Goal: Information Seeking & Learning: Find specific fact

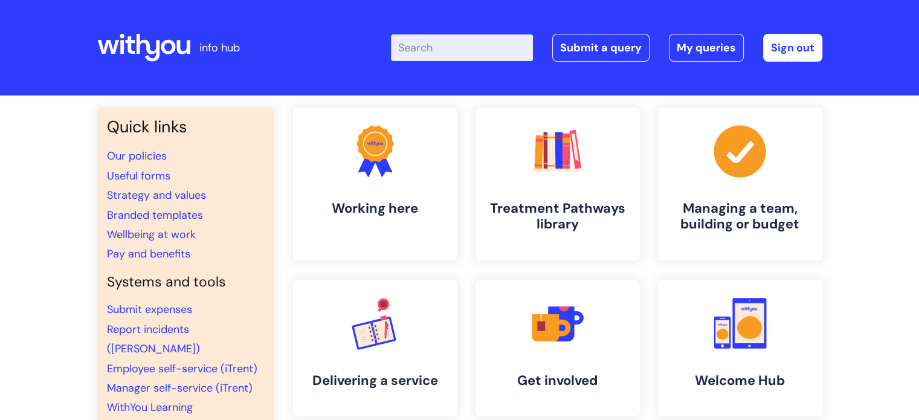
click at [455, 57] on input "Enter your search term here..." at bounding box center [462, 47] width 142 height 27
type input "expense"
click button "Search" at bounding box center [0, 0] width 0 height 0
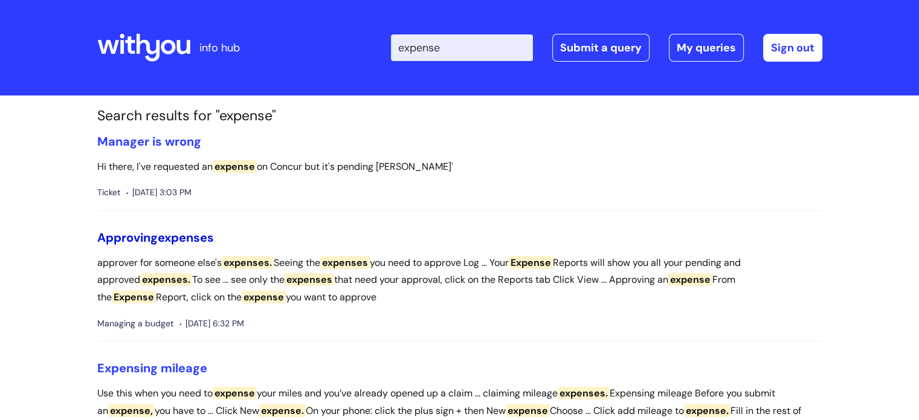
click at [164, 236] on span "expenses" at bounding box center [186, 238] width 56 height 16
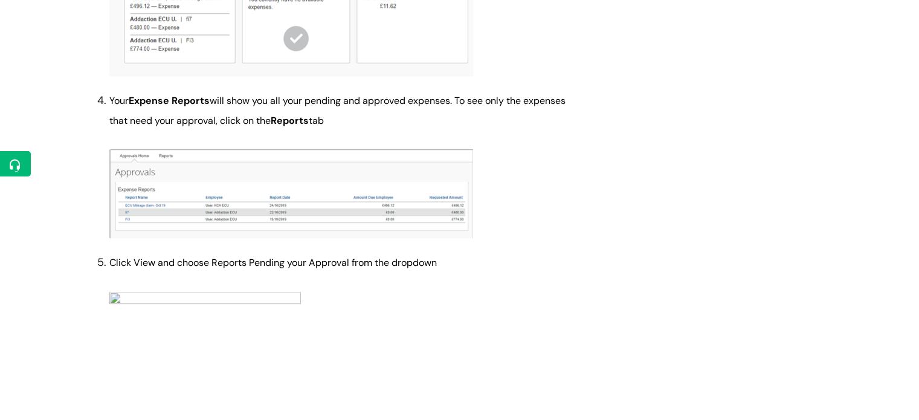
scroll to position [577, 0]
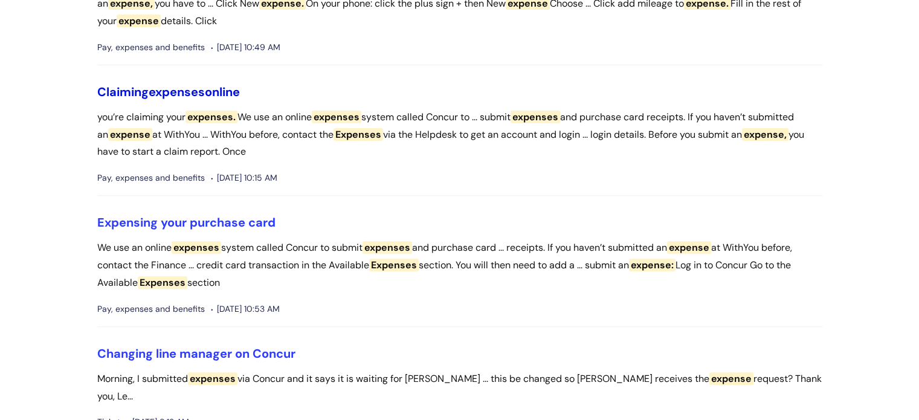
scroll to position [405, 0]
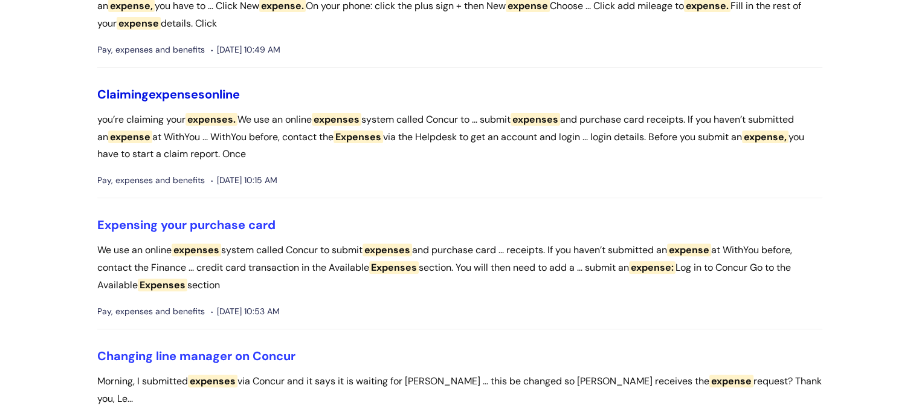
click at [150, 94] on link "Claiming expenses online" at bounding box center [168, 94] width 143 height 16
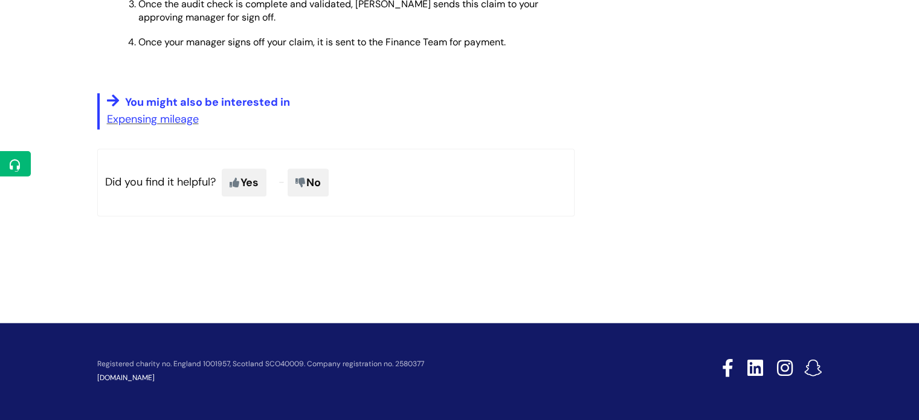
scroll to position [1472, 0]
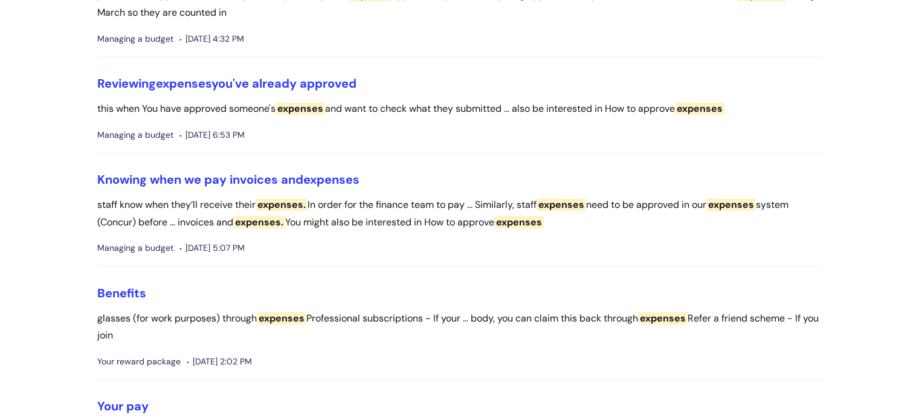
scroll to position [1149, 0]
click at [167, 171] on link "Knowing when we pay invoices and expenses" at bounding box center [228, 179] width 262 height 16
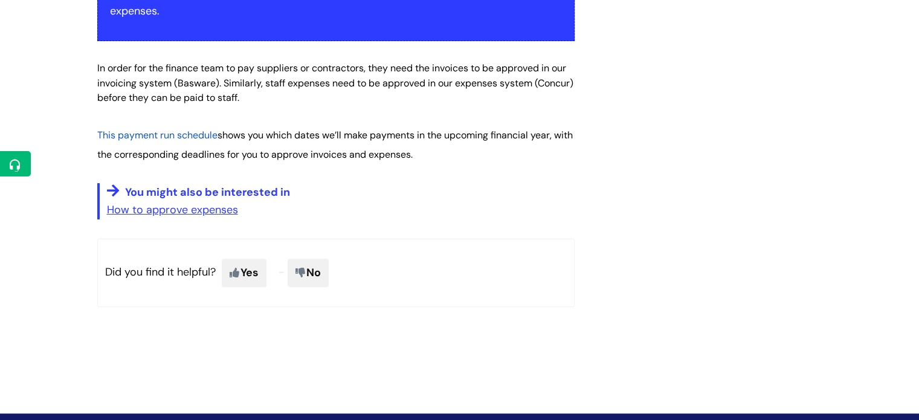
scroll to position [332, 0]
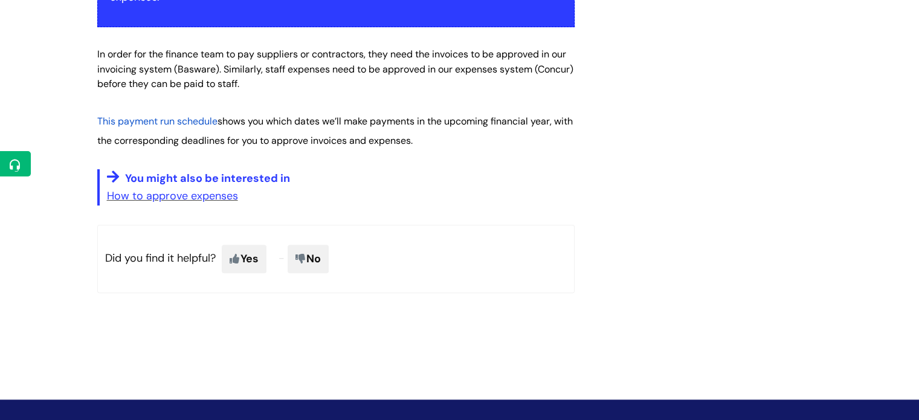
click at [171, 120] on span "This payment run schedule" at bounding box center [157, 121] width 120 height 13
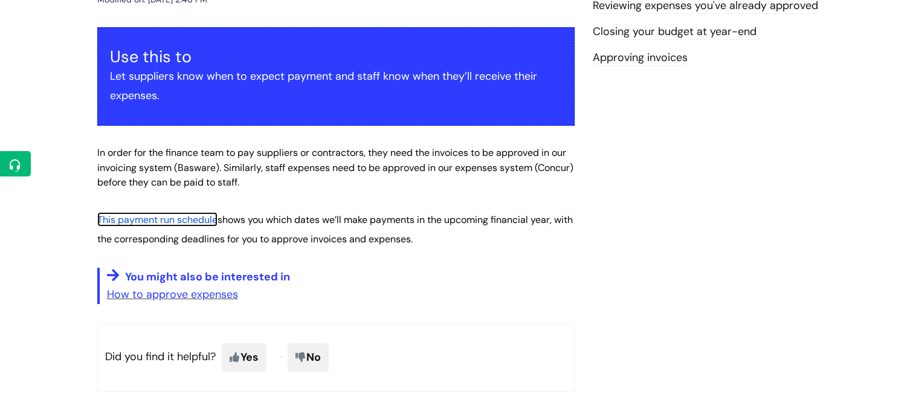
scroll to position [233, 0]
